Goal: Book appointment/travel/reservation

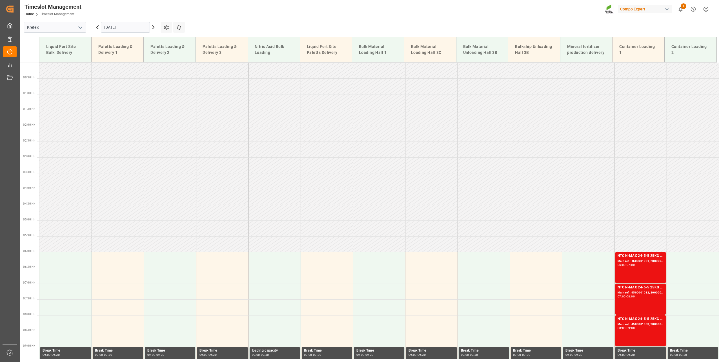
scroll to position [235, 0]
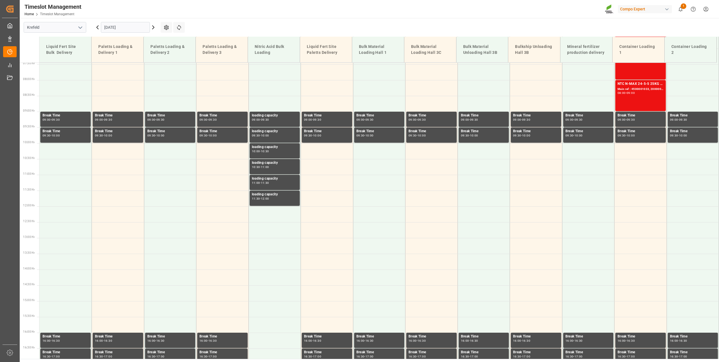
click at [154, 26] on icon at bounding box center [153, 27] width 7 height 7
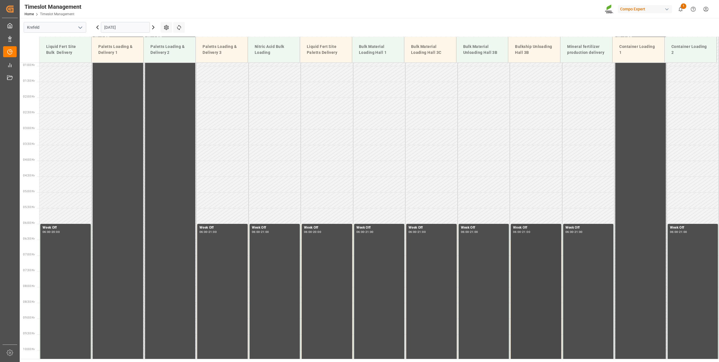
scroll to position [0, 0]
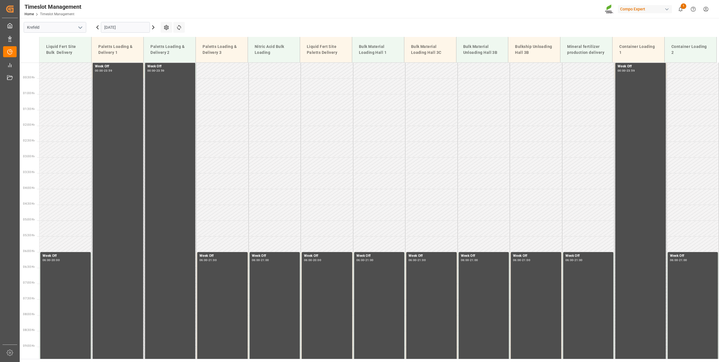
click at [115, 22] on input "15.11.2025" at bounding box center [125, 27] width 49 height 11
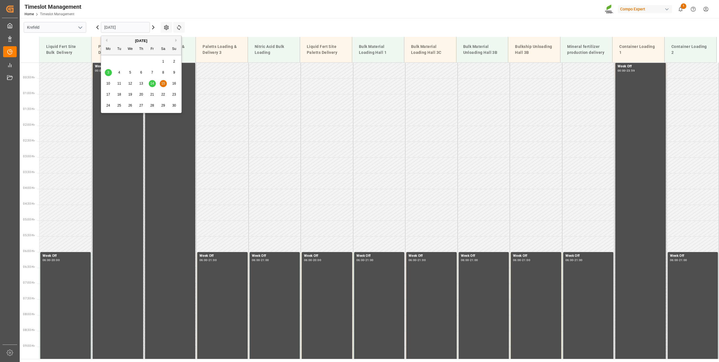
click at [106, 42] on div "November 2025" at bounding box center [141, 41] width 80 height 6
click at [105, 40] on button "Previous Month" at bounding box center [105, 40] width 3 height 3
click at [131, 82] on span "15" at bounding box center [130, 83] width 4 height 4
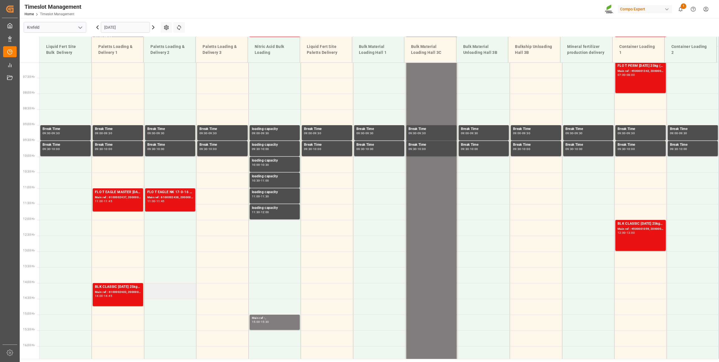
scroll to position [230, 0]
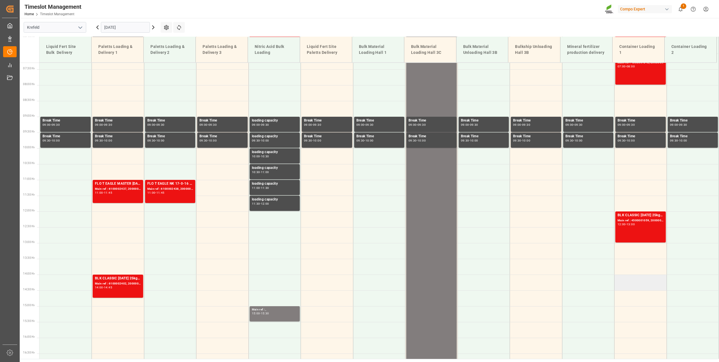
click at [625, 282] on td at bounding box center [640, 282] width 52 height 16
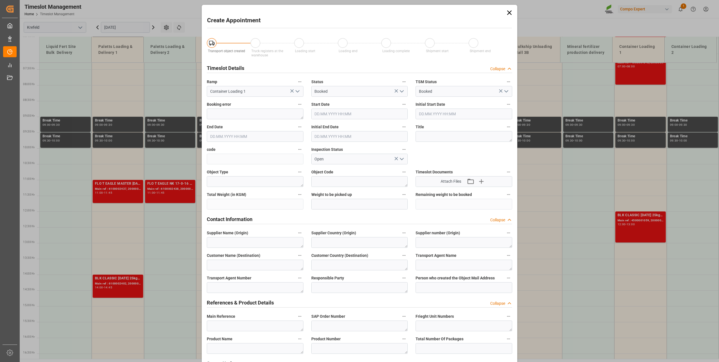
type input "15.10.2025 14:00"
type input "15.10.2025 14:30"
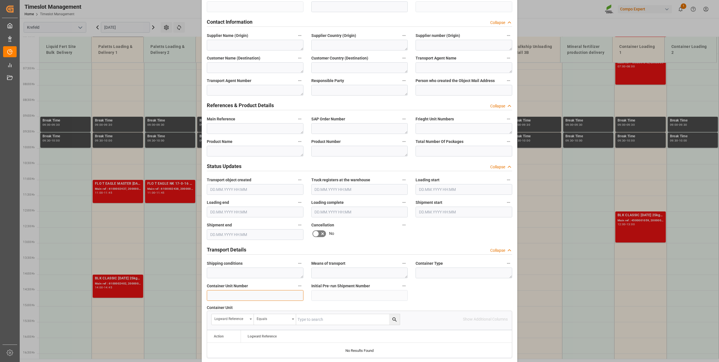
click at [242, 292] on input at bounding box center [255, 295] width 97 height 11
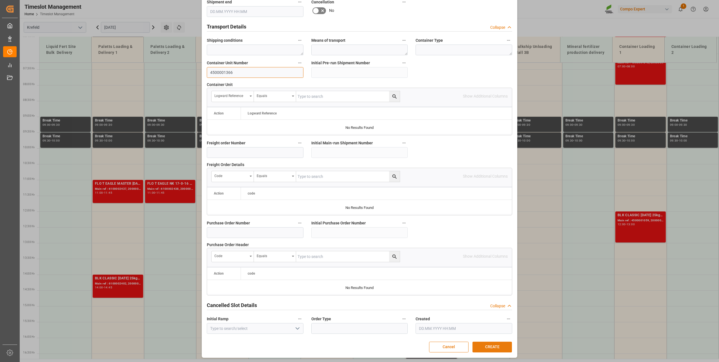
type input "4500001366"
click at [483, 342] on button "CREATE" at bounding box center [491, 346] width 39 height 11
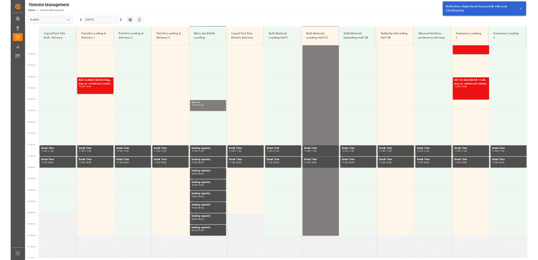
scroll to position [412, 0]
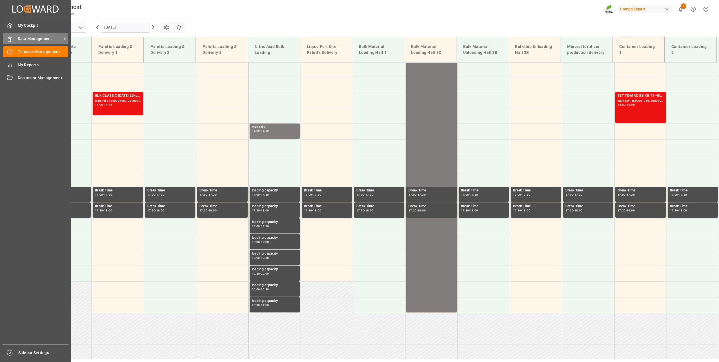
click at [29, 37] on span "Data Management" at bounding box center [40, 39] width 44 height 6
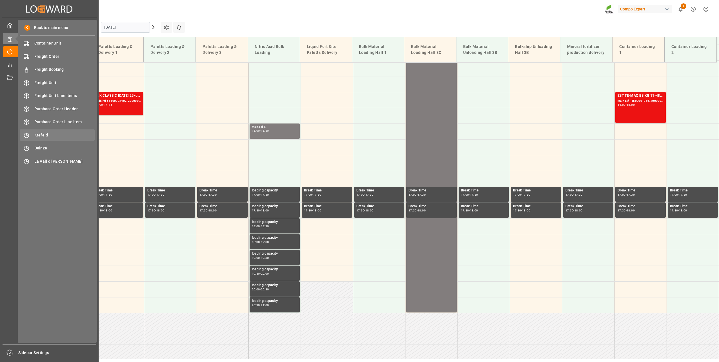
click at [50, 133] on span "Krefeld" at bounding box center [64, 135] width 61 height 6
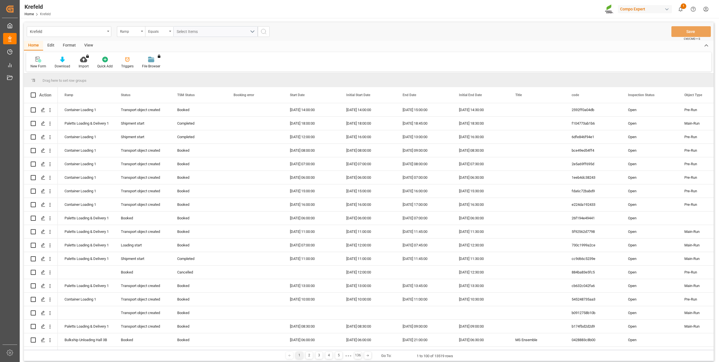
click at [123, 39] on div "Krefeld Ramp Equals Select Items Save Ctrl/CMD + S" at bounding box center [368, 31] width 689 height 19
click at [124, 35] on div "Ramp" at bounding box center [131, 31] width 28 height 11
type input "sap"
click at [132, 54] on div "SAP Order Number" at bounding box center [159, 58] width 84 height 12
click at [157, 32] on div "Equals" at bounding box center [157, 31] width 19 height 6
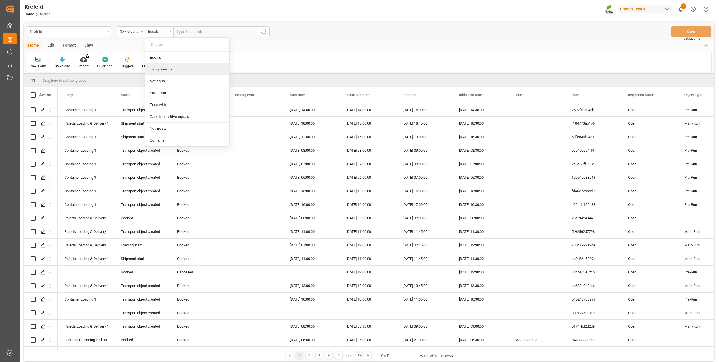
click at [161, 67] on div "Fuzzy search" at bounding box center [187, 69] width 84 height 12
type input "2000001529"
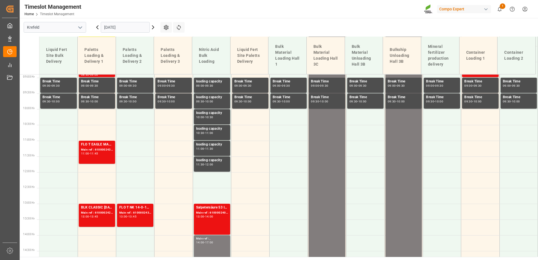
scroll to position [298, 0]
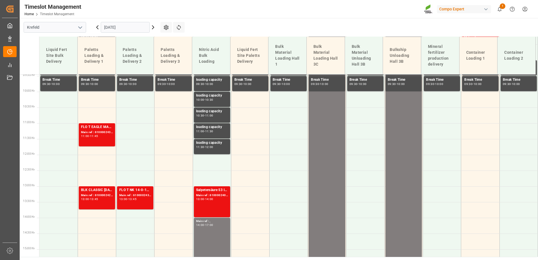
click at [122, 28] on input "[DATE]" at bounding box center [125, 27] width 49 height 11
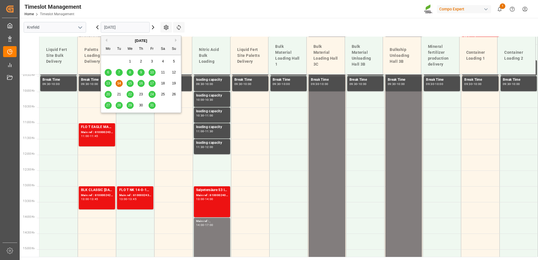
click at [142, 81] on div "16" at bounding box center [141, 83] width 7 height 7
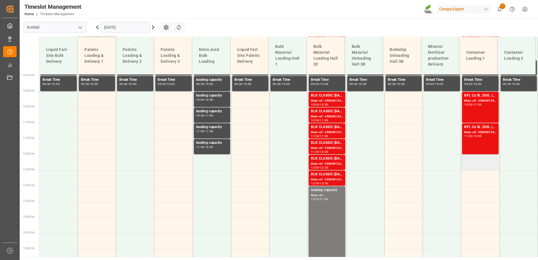
click at [479, 164] on td at bounding box center [481, 163] width 38 height 16
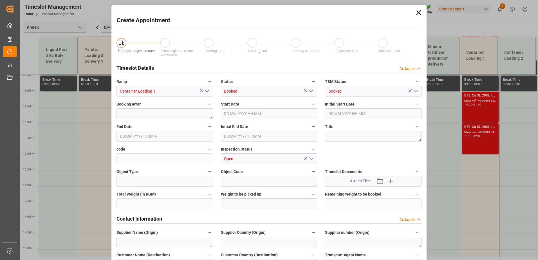
type input "[DATE] 12:00"
type input "[DATE] 12:30"
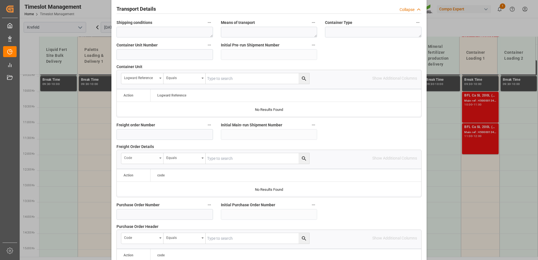
scroll to position [409, 0]
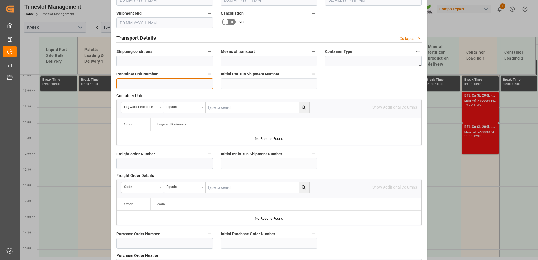
click at [153, 84] on input at bounding box center [165, 83] width 97 height 11
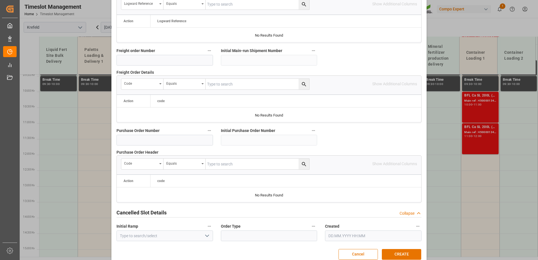
scroll to position [521, 0]
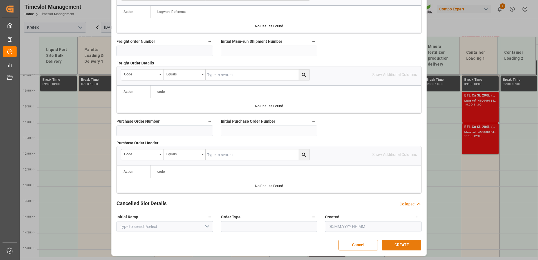
type input "4500001462"
click at [400, 244] on button "CREATE" at bounding box center [401, 245] width 39 height 11
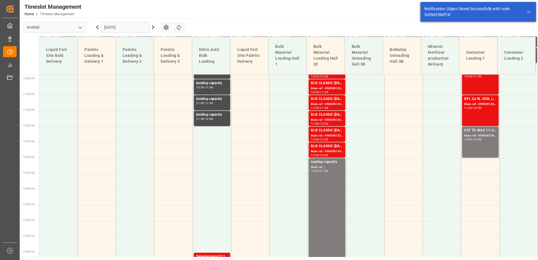
scroll to position [361, 0]
